Goal: Task Accomplishment & Management: Manage account settings

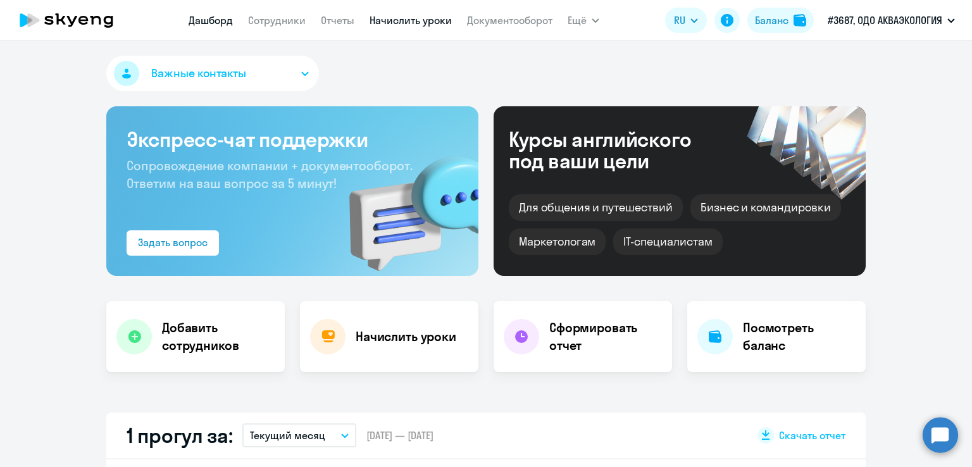
click at [421, 24] on link "Начислить уроки" at bounding box center [411, 20] width 82 height 13
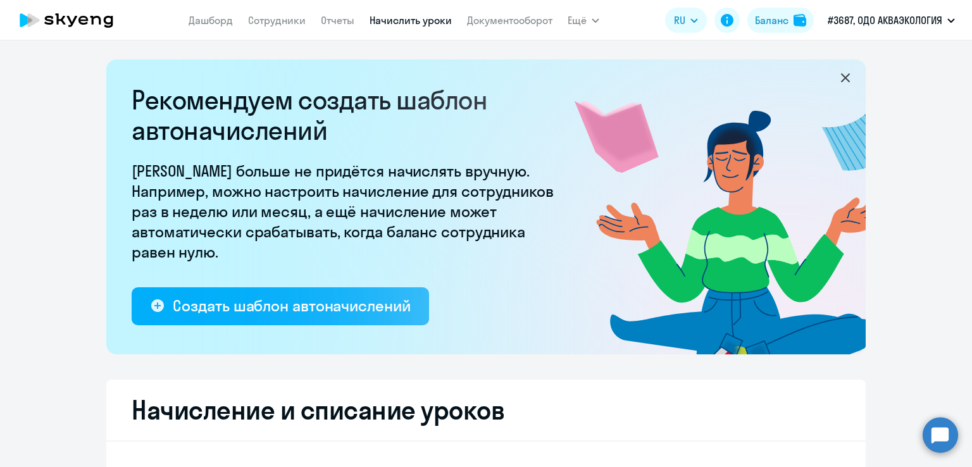
select select "10"
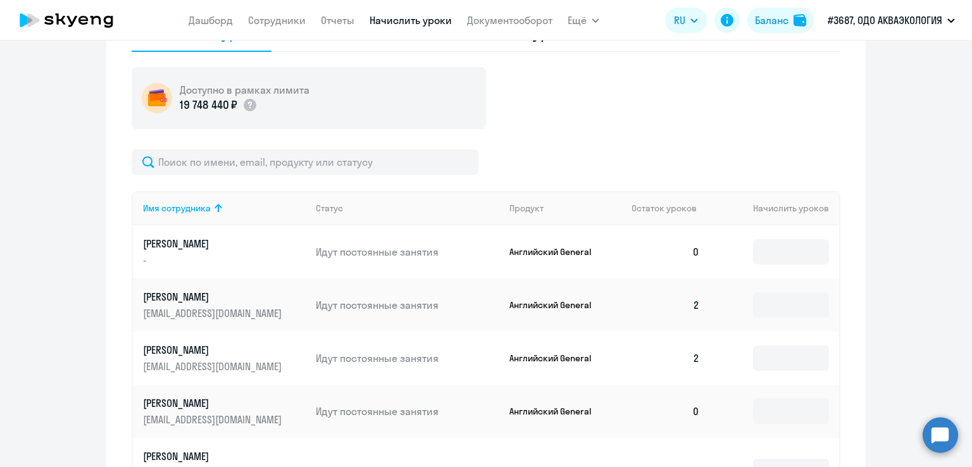
scroll to position [569, 0]
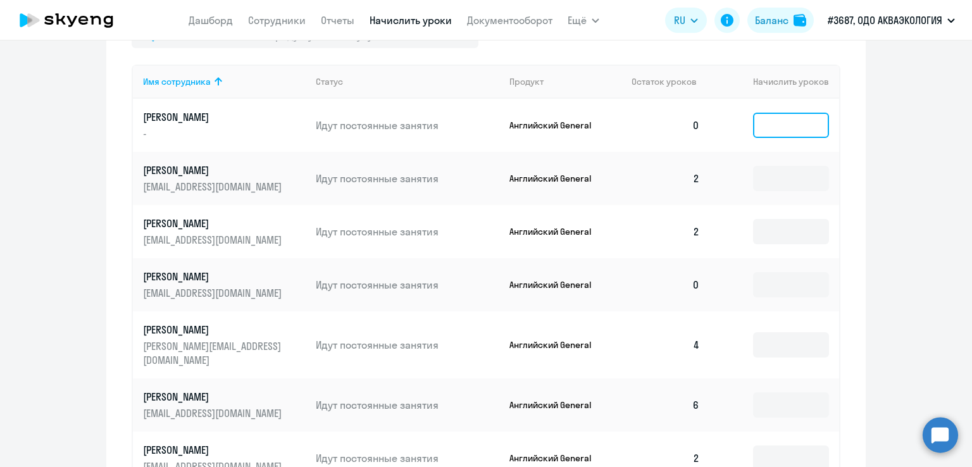
click at [787, 130] on input at bounding box center [791, 125] width 76 height 25
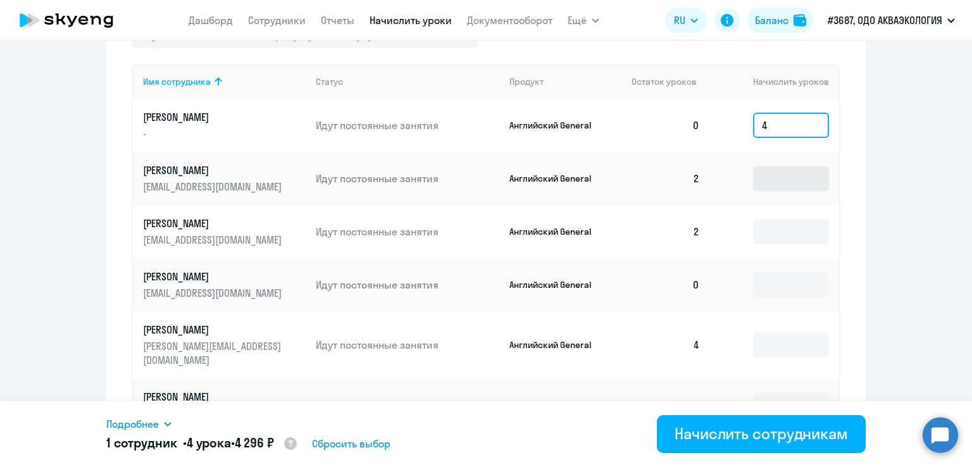
type input "4"
click at [789, 182] on input at bounding box center [791, 178] width 76 height 25
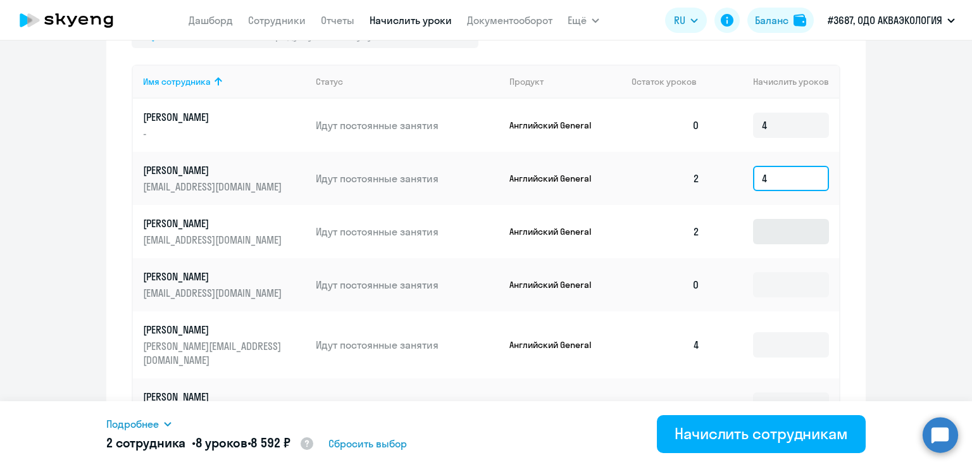
type input "4"
click at [776, 227] on input at bounding box center [791, 231] width 76 height 25
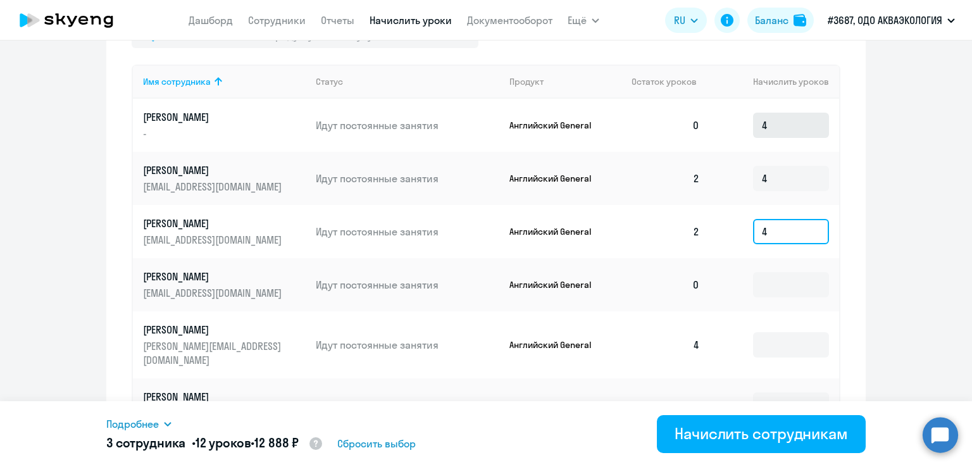
type input "4"
drag, startPoint x: 772, startPoint y: 130, endPoint x: 725, endPoint y: 125, distance: 47.2
click at [725, 125] on td "4" at bounding box center [774, 125] width 129 height 53
type input "6"
click at [795, 283] on input at bounding box center [791, 284] width 76 height 25
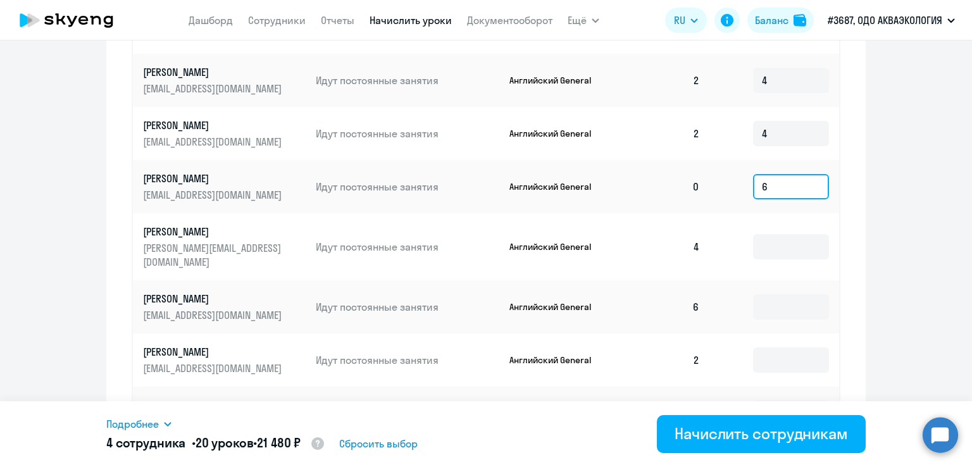
scroll to position [696, 0]
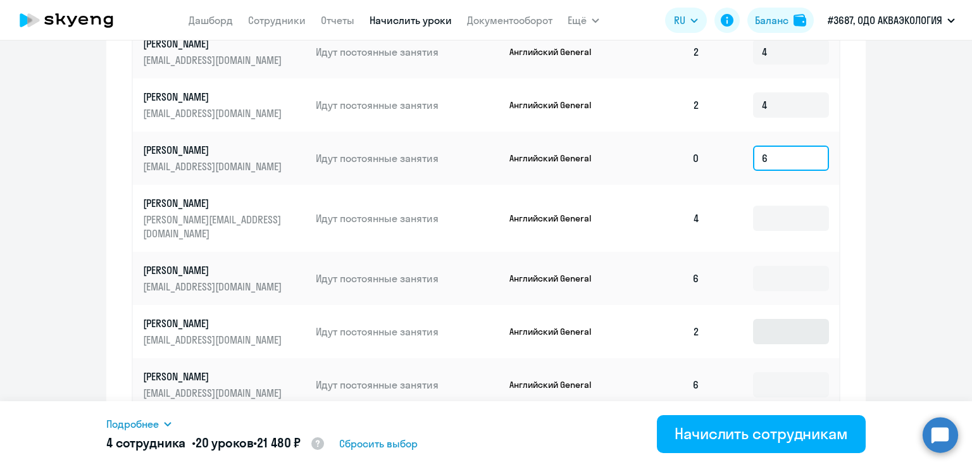
type input "6"
click at [790, 319] on input at bounding box center [791, 331] width 76 height 25
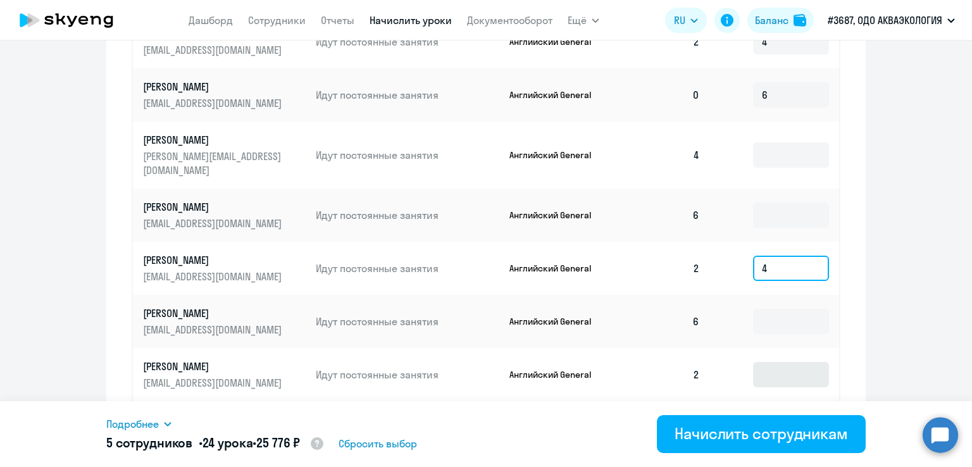
type input "4"
click at [792, 362] on input at bounding box center [791, 374] width 76 height 25
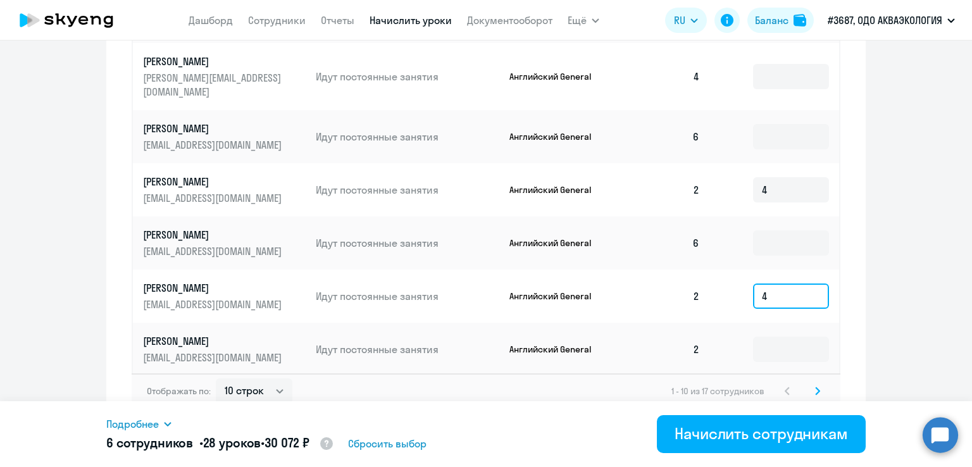
scroll to position [839, 0]
type input "4"
click at [774, 335] on input at bounding box center [791, 347] width 76 height 25
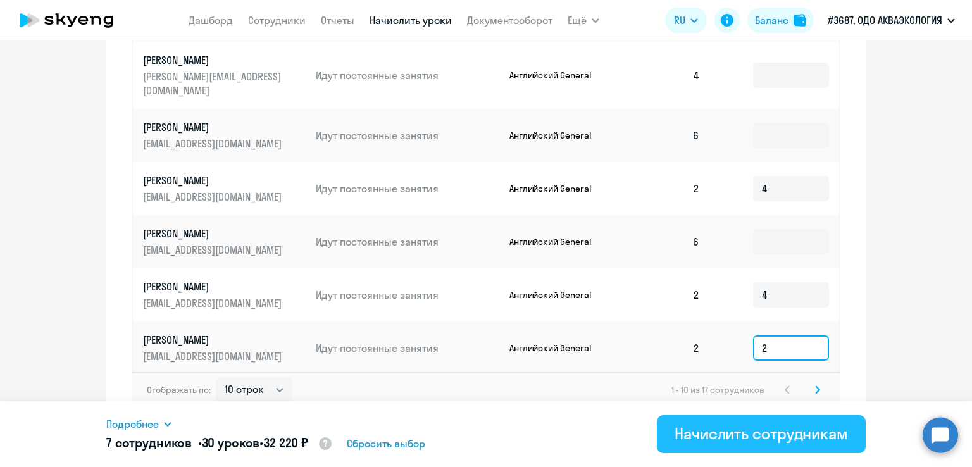
type input "2"
click at [730, 424] on div "Начислить сотрудникам" at bounding box center [760, 433] width 173 height 20
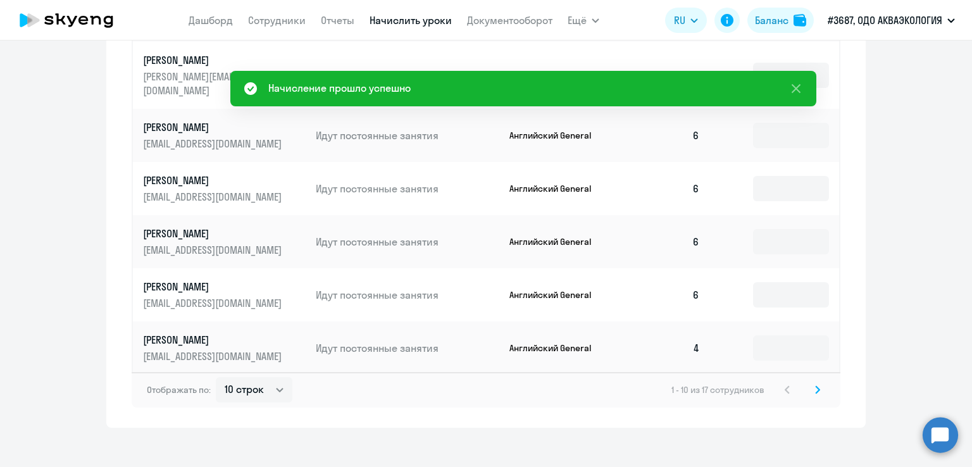
click at [815, 385] on icon at bounding box center [817, 389] width 5 height 9
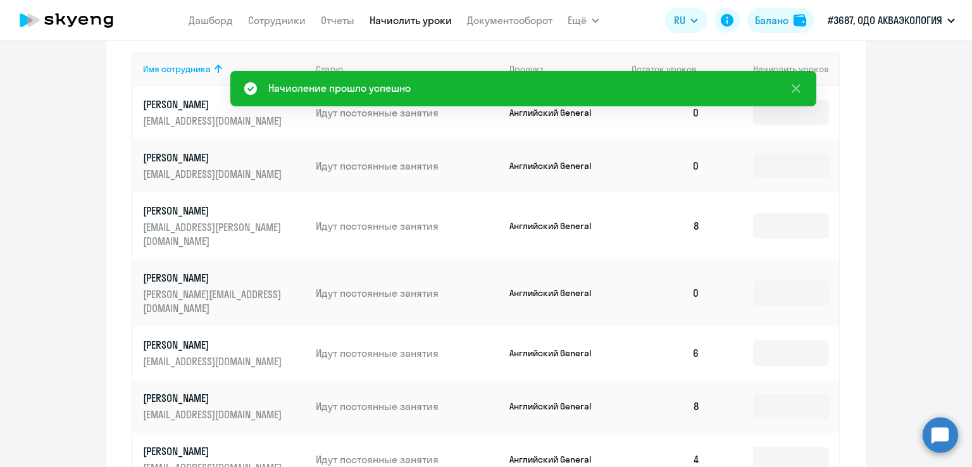
scroll to position [553, 0]
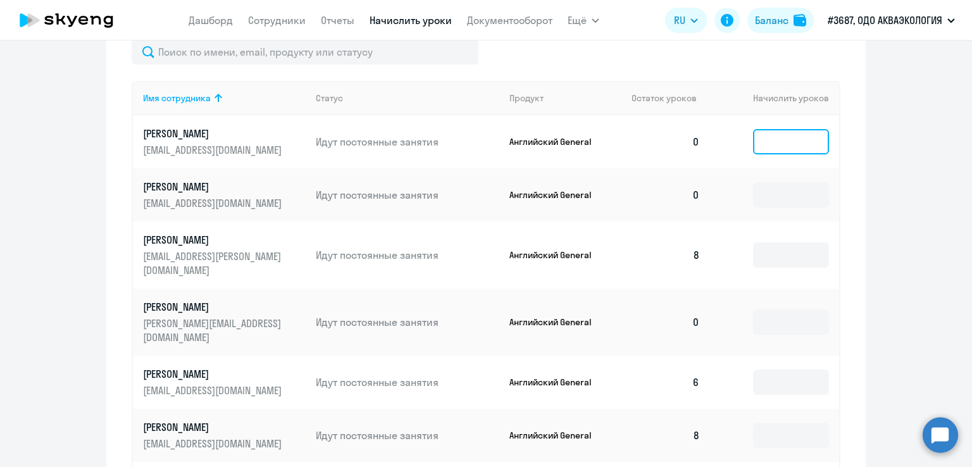
click at [770, 145] on input at bounding box center [791, 141] width 76 height 25
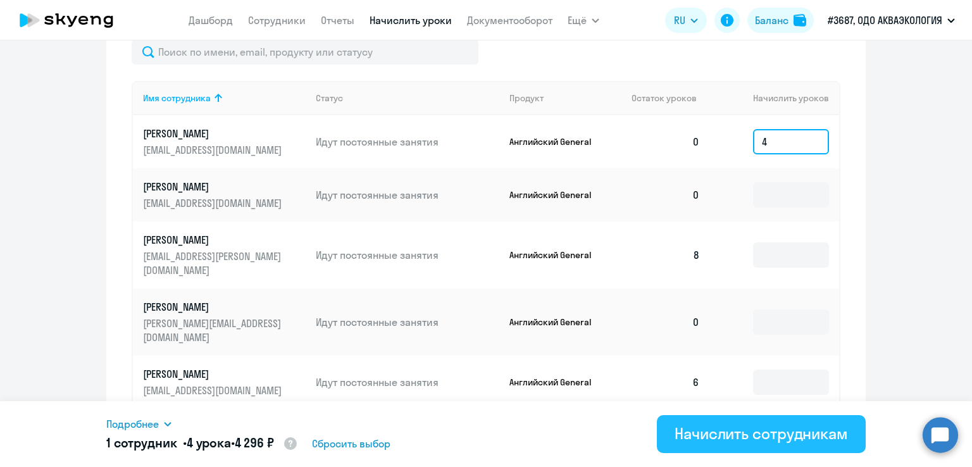
type input "4"
click at [754, 445] on button "Начислить сотрудникам" at bounding box center [761, 434] width 209 height 38
